Goal: Task Accomplishment & Management: Manage account settings

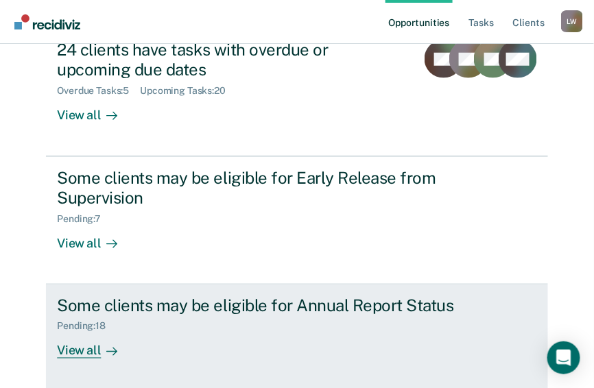
scroll to position [219, 0]
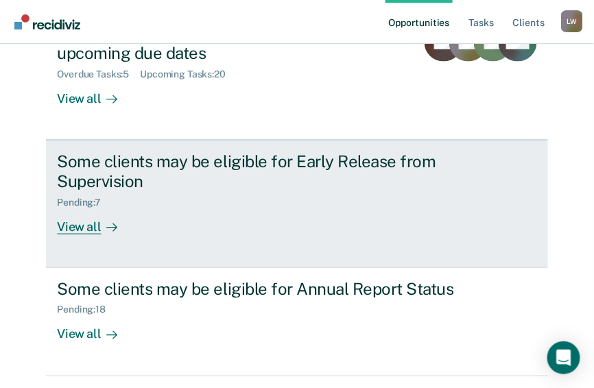
click at [75, 197] on div "Pending : 7" at bounding box center [84, 203] width 55 height 12
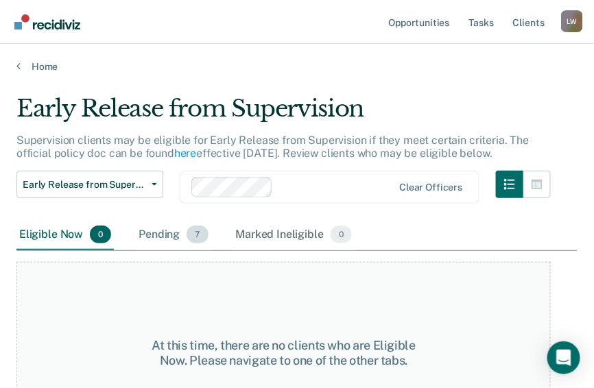
click at [158, 236] on div "Pending 7" at bounding box center [173, 235] width 75 height 30
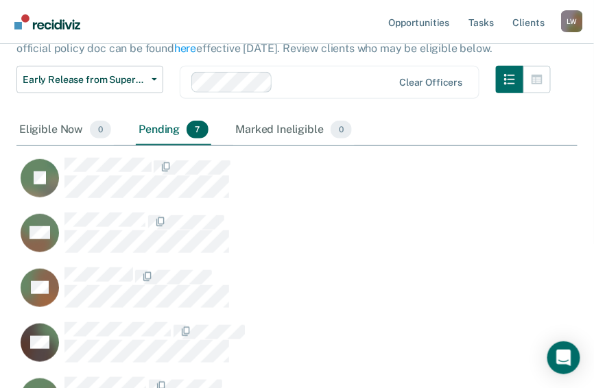
scroll to position [80, 0]
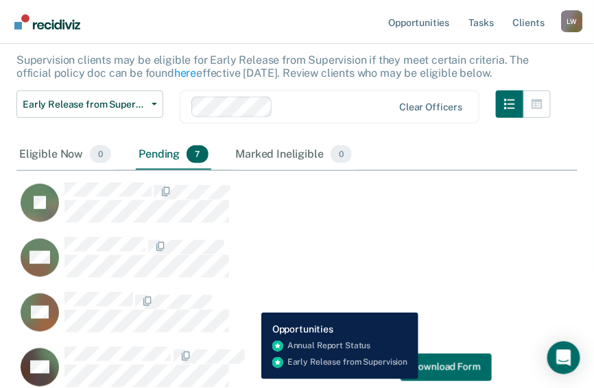
drag, startPoint x: 251, startPoint y: 379, endPoint x: 500, endPoint y: 228, distance: 291.9
click at [500, 228] on div "JT" at bounding box center [261, 209] width 491 height 55
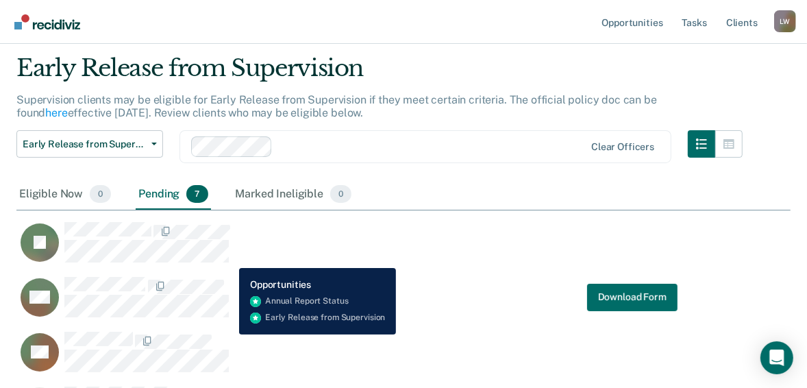
scroll to position [0, 0]
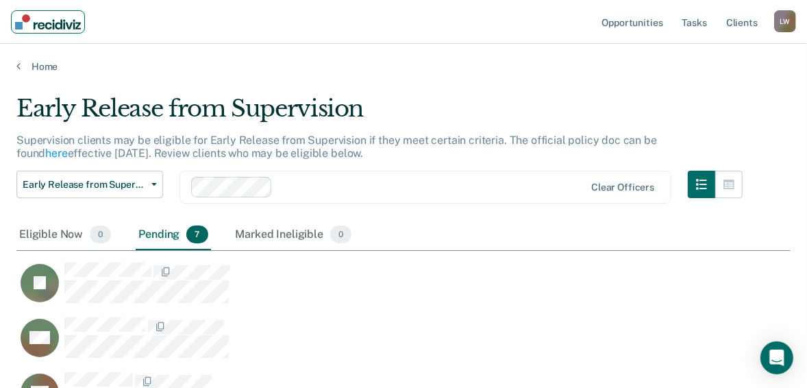
click at [27, 23] on img "Main navigation" at bounding box center [48, 21] width 66 height 15
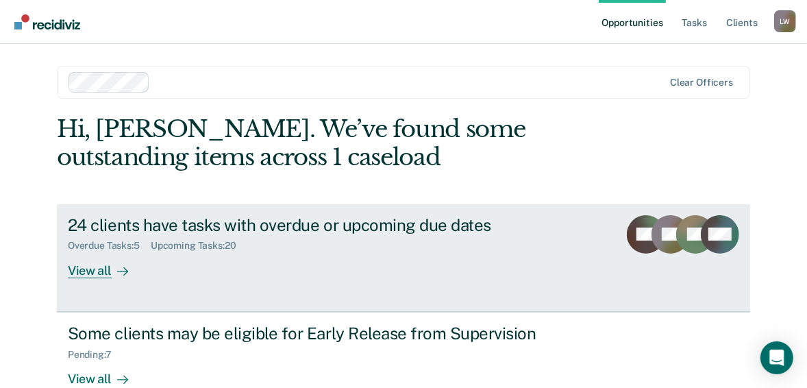
click at [111, 247] on div "Overdue Tasks : 5" at bounding box center [109, 246] width 83 height 12
